Goal: Book appointment/travel/reservation

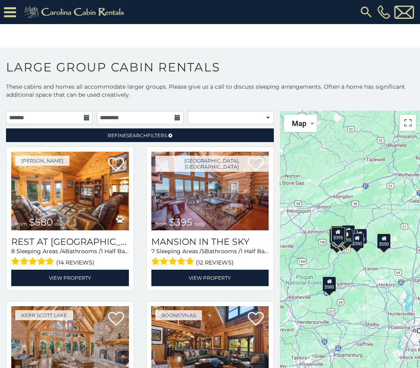
click at [84, 117] on icon at bounding box center [87, 118] width 6 height 6
click at [86, 118] on icon at bounding box center [87, 118] width 6 height 6
click at [45, 122] on input "text" at bounding box center [49, 118] width 87 height 14
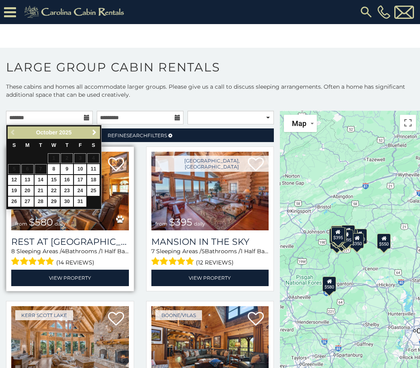
click at [81, 182] on link "17" at bounding box center [80, 180] width 12 height 10
type input "**********"
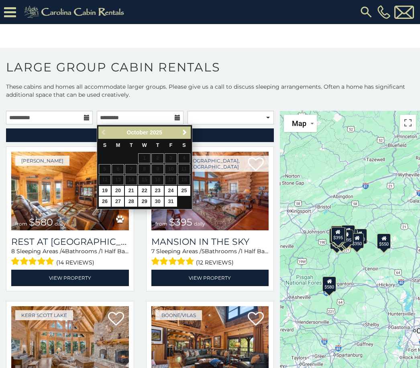
click at [104, 192] on link "19" at bounding box center [105, 191] width 12 height 10
type input "**********"
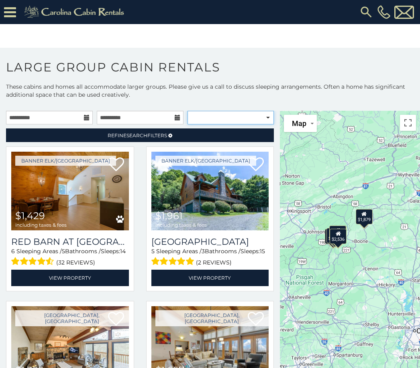
select select "**********"
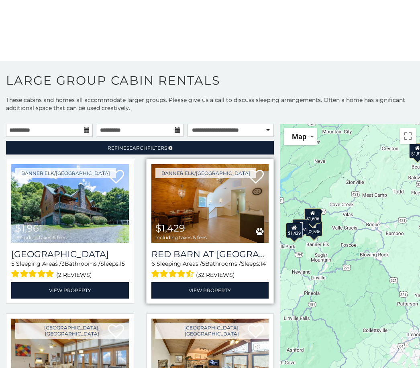
scroll to position [1, 0]
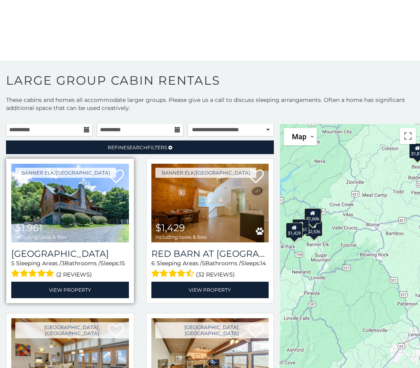
click at [104, 212] on img at bounding box center [70, 203] width 118 height 79
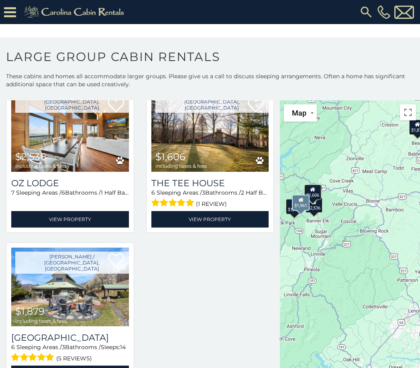
scroll to position [359, 0]
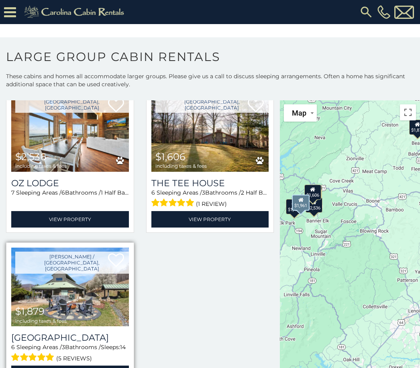
click at [104, 257] on img at bounding box center [70, 287] width 118 height 79
click at [87, 291] on img at bounding box center [70, 287] width 118 height 79
click at [90, 299] on img at bounding box center [70, 287] width 118 height 79
click at [103, 366] on link "View Property" at bounding box center [70, 374] width 118 height 16
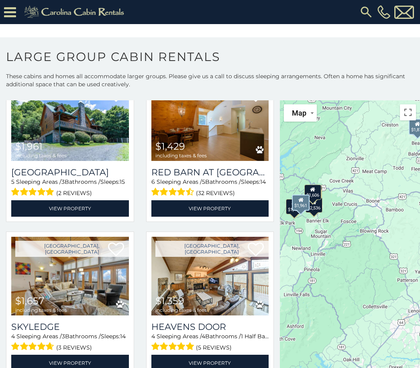
scroll to position [26, 0]
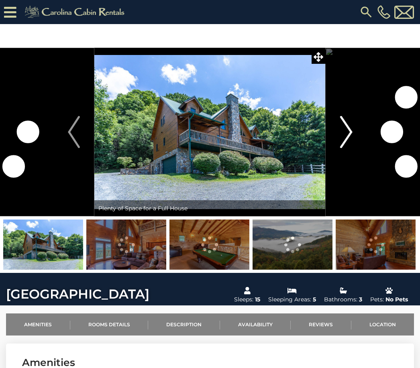
click at [342, 128] on img "Next" at bounding box center [346, 132] width 12 height 32
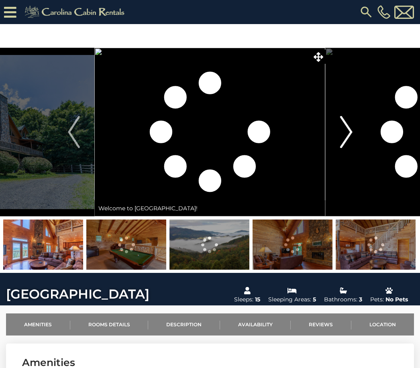
click at [344, 125] on img "Next" at bounding box center [346, 132] width 12 height 32
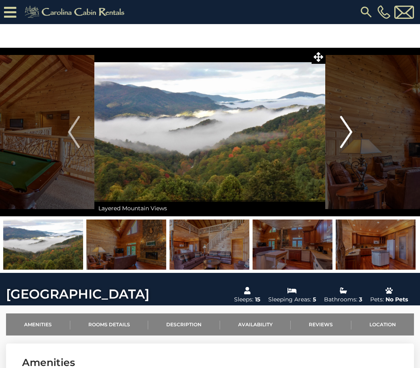
click at [350, 118] on img "Next" at bounding box center [346, 132] width 12 height 32
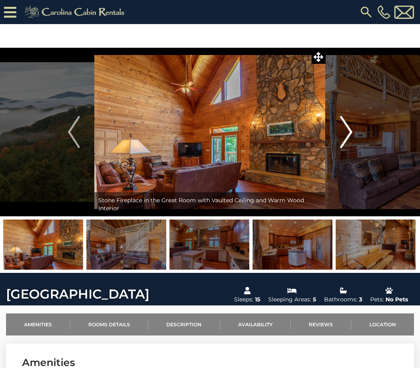
click at [352, 114] on button "Next" at bounding box center [346, 132] width 41 height 169
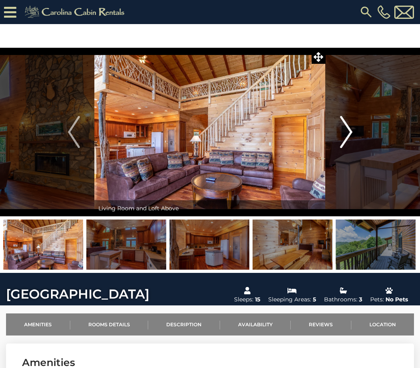
click at [348, 116] on img "Next" at bounding box center [346, 132] width 12 height 32
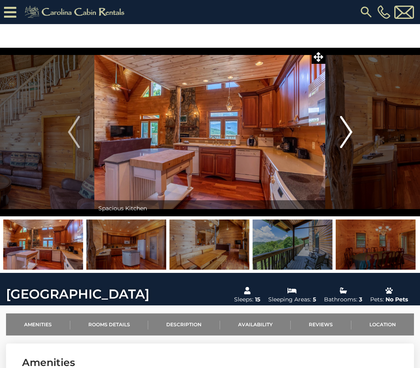
click at [344, 116] on img "Next" at bounding box center [346, 132] width 12 height 32
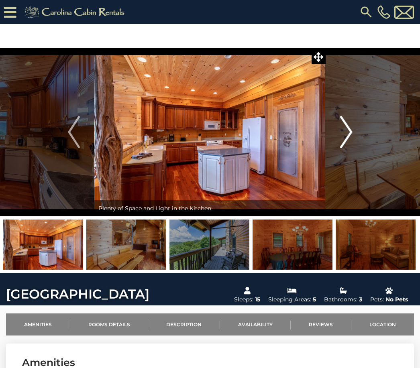
click at [344, 116] on img "Next" at bounding box center [346, 132] width 12 height 32
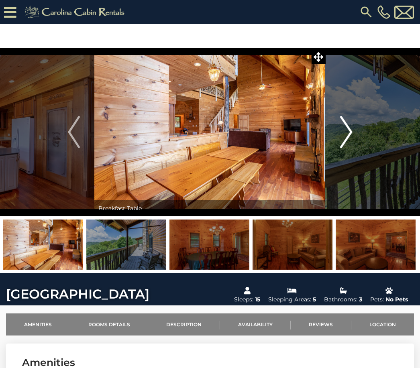
click at [337, 121] on button "Next" at bounding box center [346, 132] width 41 height 169
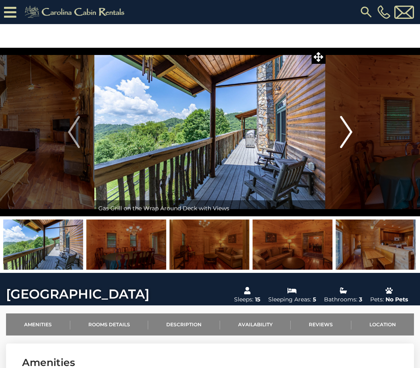
click at [337, 122] on button "Next" at bounding box center [346, 132] width 41 height 169
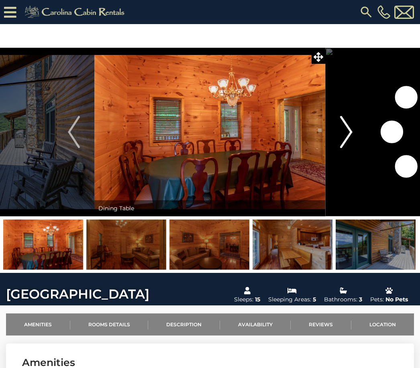
click at [337, 122] on button "Next" at bounding box center [346, 132] width 41 height 169
click at [341, 118] on img "Next" at bounding box center [346, 132] width 12 height 32
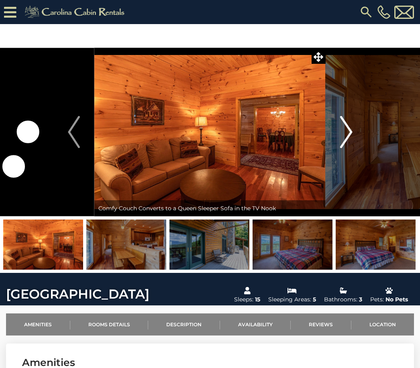
click at [342, 120] on img "Next" at bounding box center [346, 132] width 12 height 32
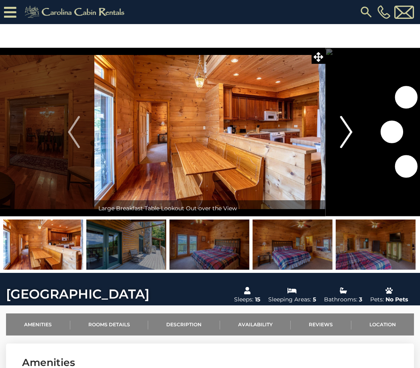
click at [345, 116] on img "Next" at bounding box center [346, 132] width 12 height 32
click at [343, 118] on img "Next" at bounding box center [346, 132] width 12 height 32
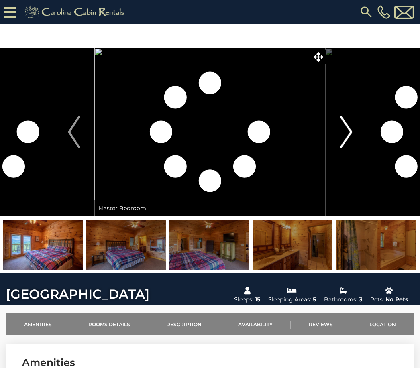
click at [344, 116] on img "Next" at bounding box center [346, 132] width 12 height 32
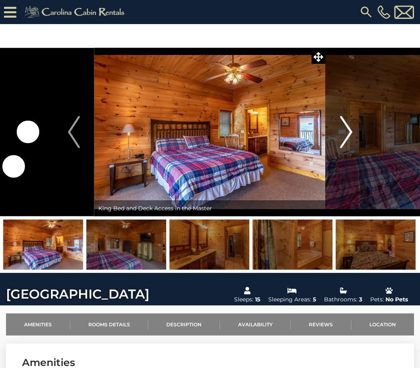
click at [344, 123] on img "Next" at bounding box center [346, 132] width 12 height 32
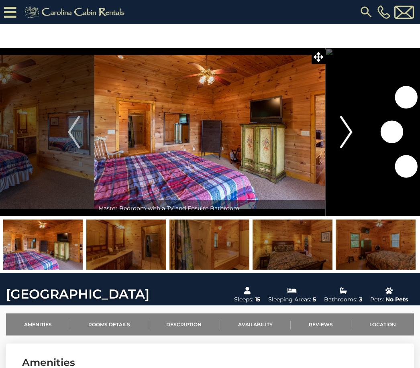
click at [346, 122] on img "Next" at bounding box center [346, 132] width 12 height 32
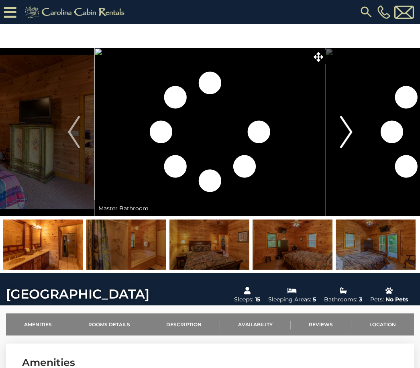
click at [348, 119] on img "Next" at bounding box center [346, 132] width 12 height 32
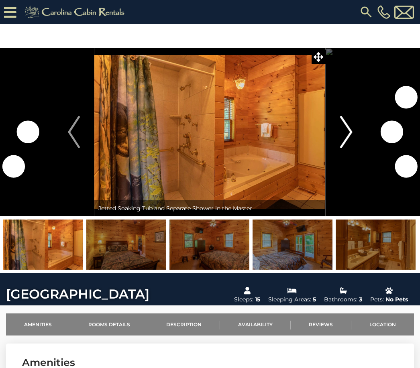
click at [347, 118] on img "Next" at bounding box center [346, 132] width 12 height 32
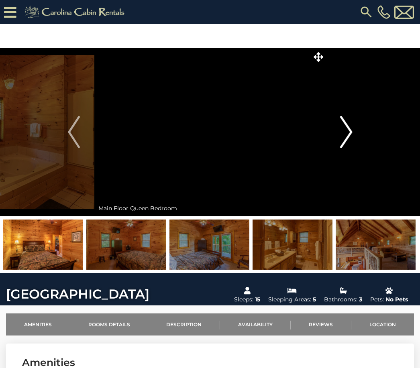
click at [331, 120] on button "Next" at bounding box center [346, 132] width 41 height 169
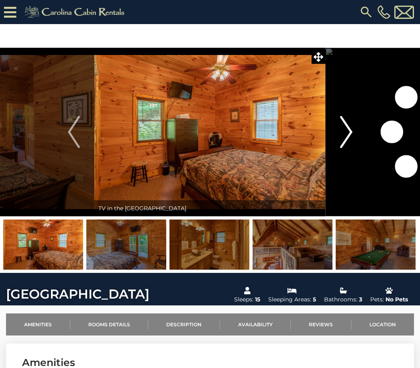
click at [338, 120] on button "Next" at bounding box center [346, 132] width 41 height 169
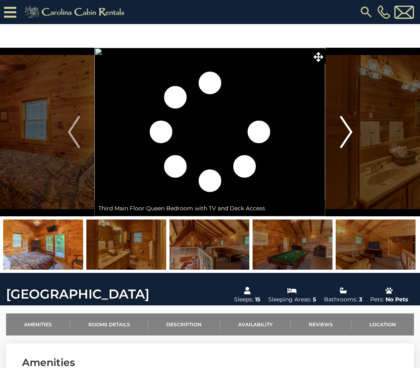
click at [344, 124] on img "Next" at bounding box center [346, 132] width 12 height 32
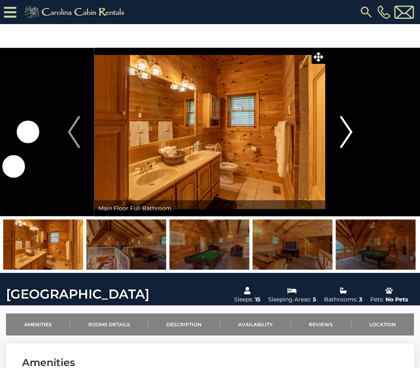
click at [348, 122] on img "Next" at bounding box center [346, 132] width 12 height 32
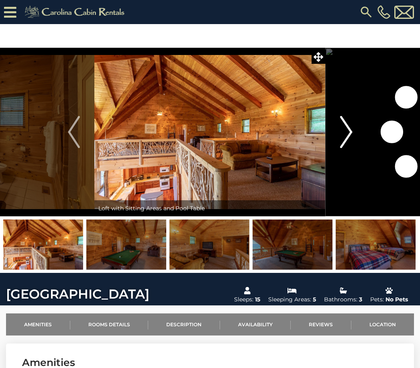
click at [347, 121] on img "Next" at bounding box center [346, 132] width 12 height 32
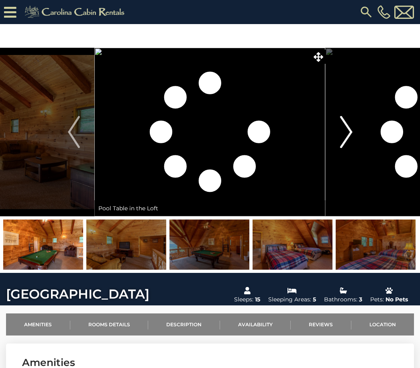
click at [348, 119] on img "Next" at bounding box center [346, 132] width 12 height 32
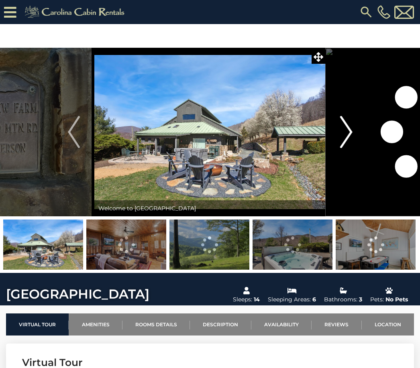
click at [345, 146] on img "Next" at bounding box center [346, 132] width 12 height 32
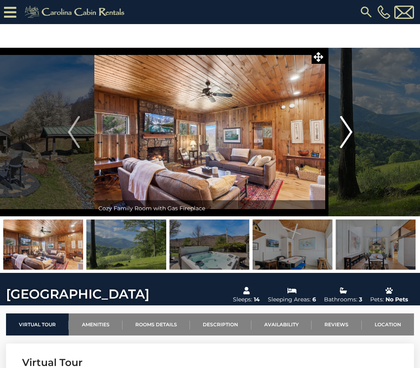
click at [344, 130] on img "Next" at bounding box center [346, 132] width 12 height 32
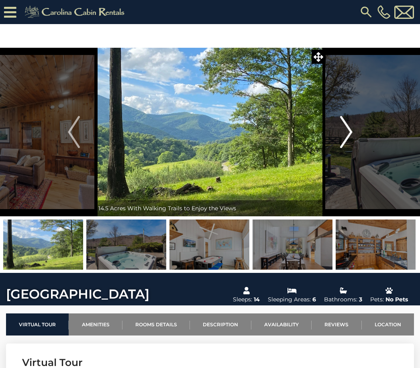
click at [334, 139] on button "Next" at bounding box center [346, 132] width 41 height 169
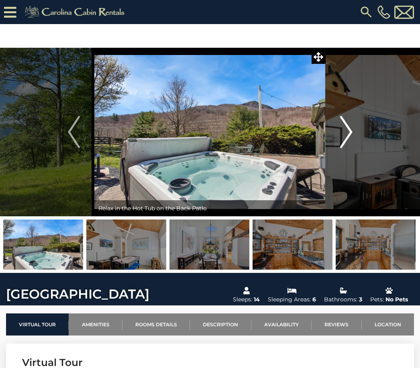
click at [340, 130] on img "Next" at bounding box center [346, 132] width 12 height 32
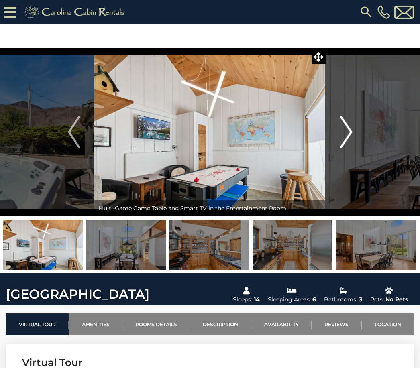
click at [339, 132] on button "Next" at bounding box center [346, 132] width 41 height 169
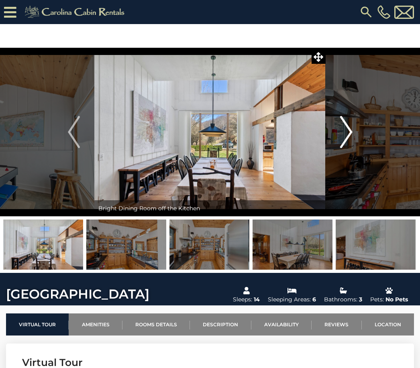
click at [337, 132] on button "Next" at bounding box center [346, 132] width 41 height 169
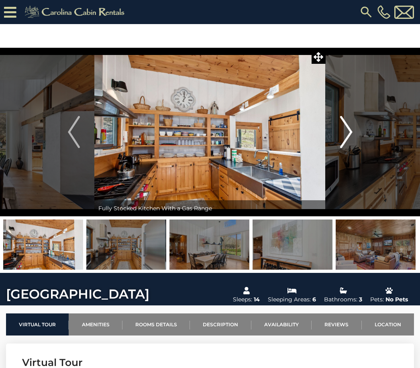
click at [335, 137] on button "Next" at bounding box center [346, 132] width 41 height 169
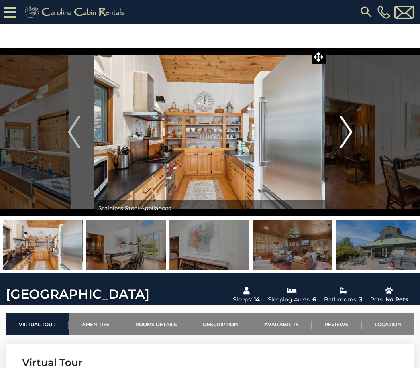
click at [333, 134] on button "Next" at bounding box center [346, 132] width 41 height 169
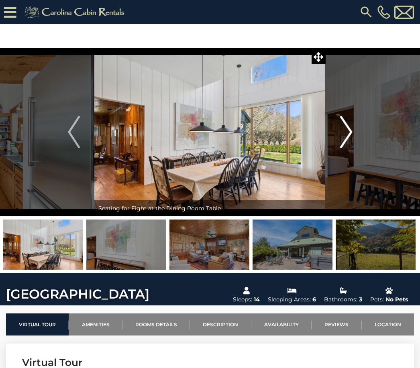
click at [331, 134] on button "Next" at bounding box center [346, 132] width 41 height 169
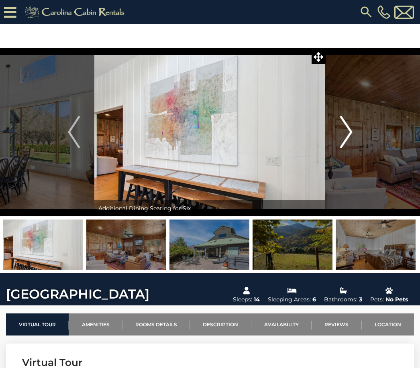
click at [333, 135] on button "Next" at bounding box center [346, 132] width 41 height 169
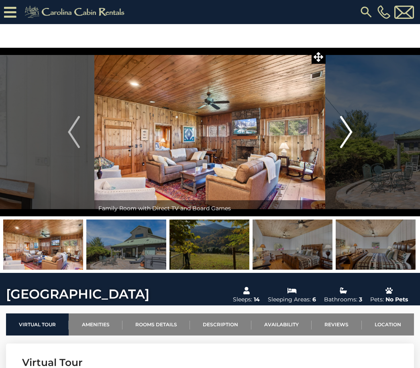
click at [338, 133] on button "Next" at bounding box center [346, 132] width 41 height 169
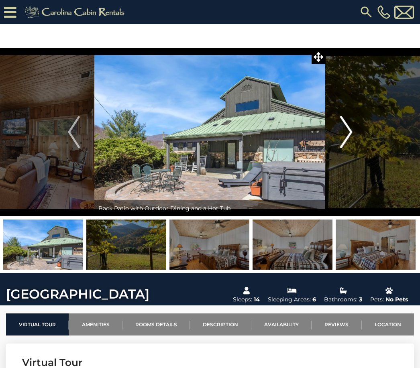
click at [334, 133] on button "Next" at bounding box center [346, 132] width 41 height 169
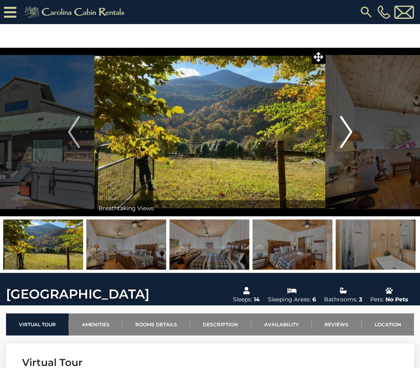
click at [334, 134] on button "Next" at bounding box center [346, 132] width 41 height 169
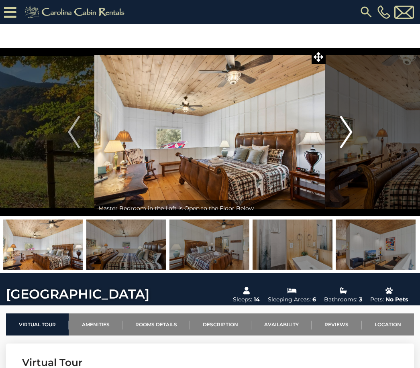
click at [337, 132] on button "Next" at bounding box center [346, 132] width 41 height 169
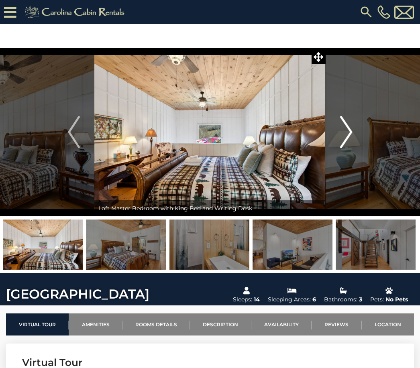
click at [335, 131] on button "Next" at bounding box center [346, 132] width 41 height 169
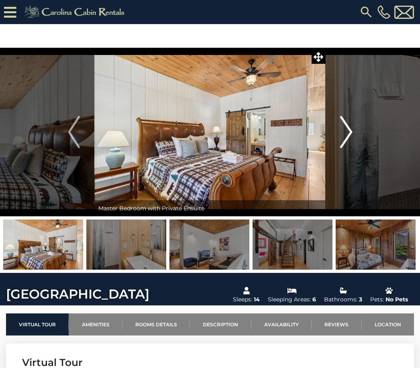
click at [334, 133] on button "Next" at bounding box center [346, 132] width 41 height 169
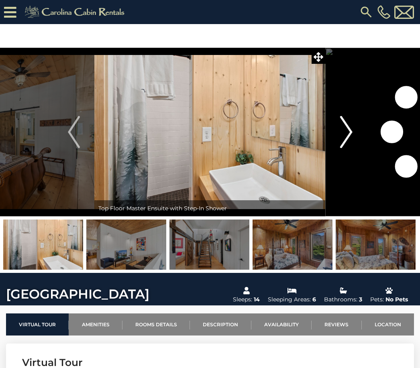
click at [337, 132] on button "Next" at bounding box center [346, 132] width 41 height 169
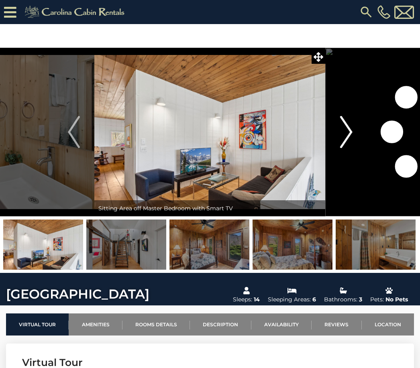
click at [336, 134] on button "Next" at bounding box center [346, 132] width 41 height 169
click at [335, 132] on button "Next" at bounding box center [346, 132] width 41 height 169
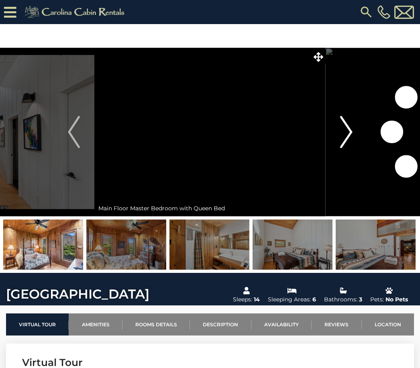
click at [335, 130] on button "Next" at bounding box center [346, 132] width 41 height 169
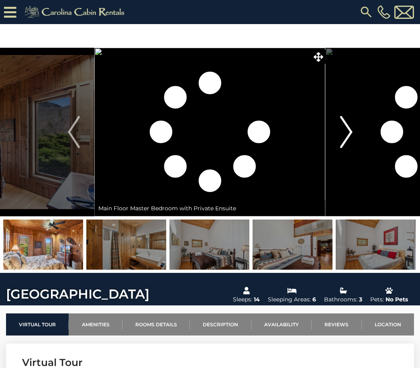
click at [336, 128] on button "Next" at bounding box center [346, 132] width 41 height 169
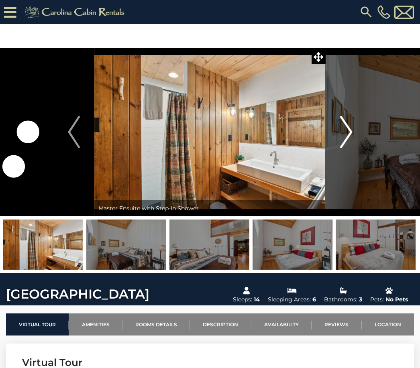
click at [337, 129] on button "Next" at bounding box center [346, 132] width 41 height 169
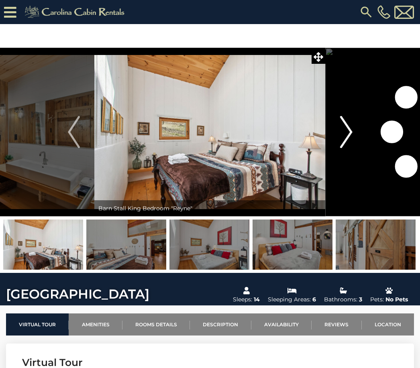
click at [338, 131] on button "Next" at bounding box center [346, 132] width 41 height 169
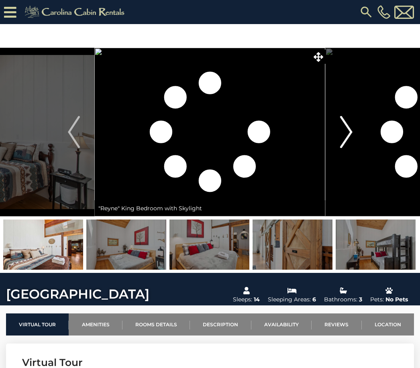
click at [341, 127] on img "Next" at bounding box center [346, 132] width 12 height 32
click at [341, 126] on img "Next" at bounding box center [346, 132] width 12 height 32
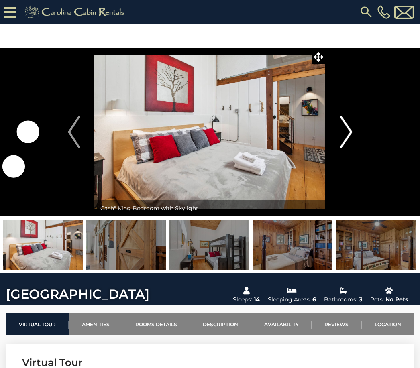
click at [339, 129] on button "Next" at bounding box center [346, 132] width 41 height 169
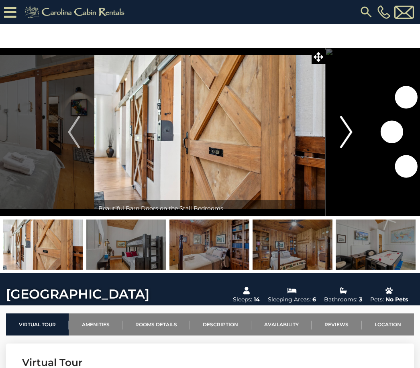
click at [338, 128] on button "Next" at bounding box center [346, 132] width 41 height 169
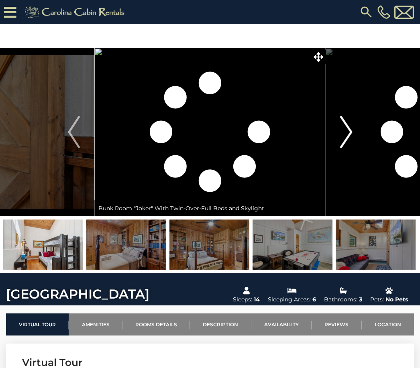
click at [339, 126] on button "Next" at bounding box center [346, 132] width 41 height 169
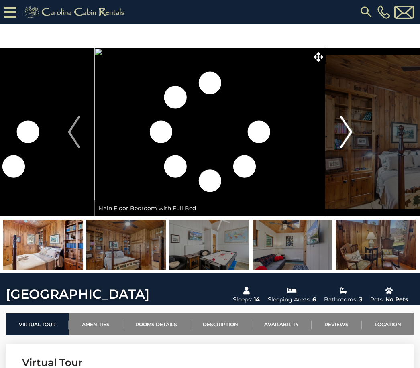
click at [343, 122] on img "Next" at bounding box center [346, 132] width 12 height 32
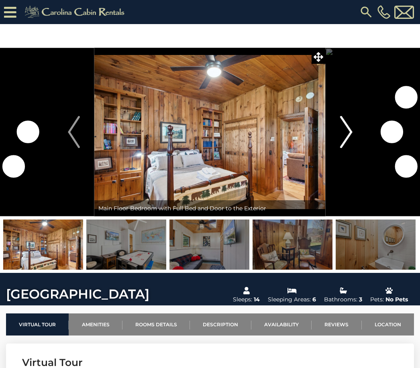
click at [344, 119] on img "Next" at bounding box center [346, 132] width 12 height 32
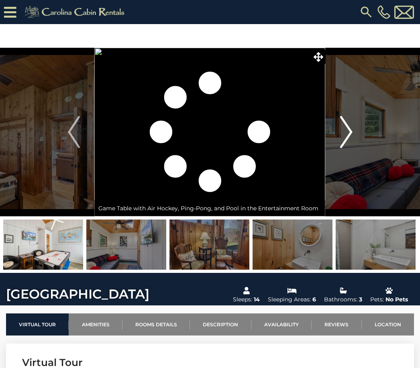
click at [344, 123] on img "Next" at bounding box center [346, 132] width 12 height 32
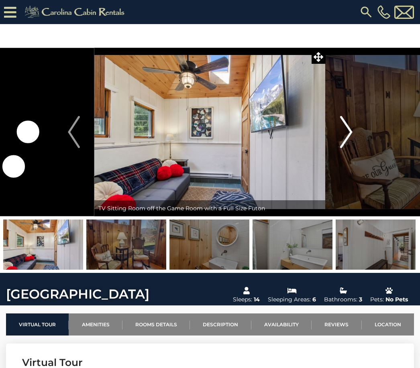
click at [340, 126] on button "Next" at bounding box center [346, 132] width 41 height 169
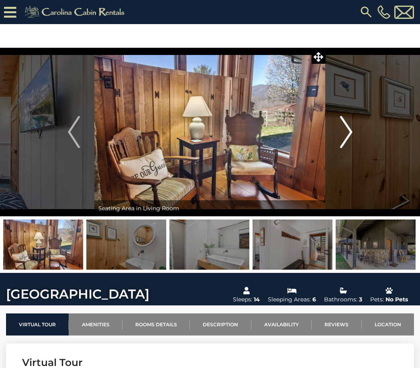
click at [338, 126] on button "Next" at bounding box center [346, 132] width 41 height 169
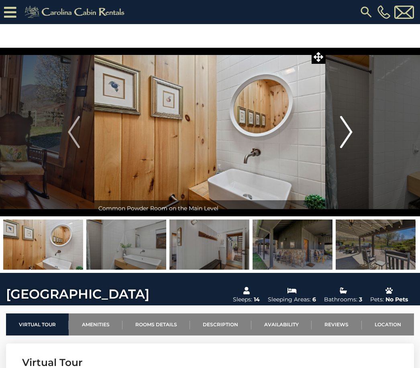
click at [342, 125] on img "Next" at bounding box center [346, 132] width 12 height 32
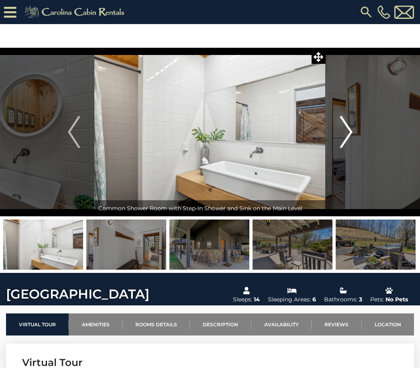
click at [352, 119] on img "Next" at bounding box center [346, 132] width 12 height 32
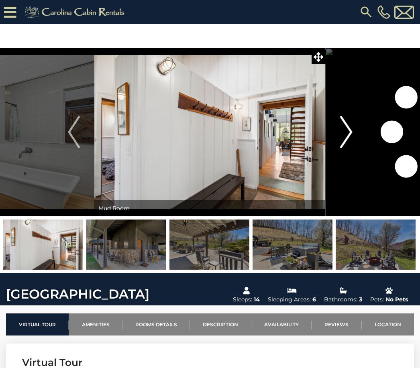
click at [350, 123] on img "Next" at bounding box center [346, 132] width 12 height 32
